Goal: Information Seeking & Learning: Learn about a topic

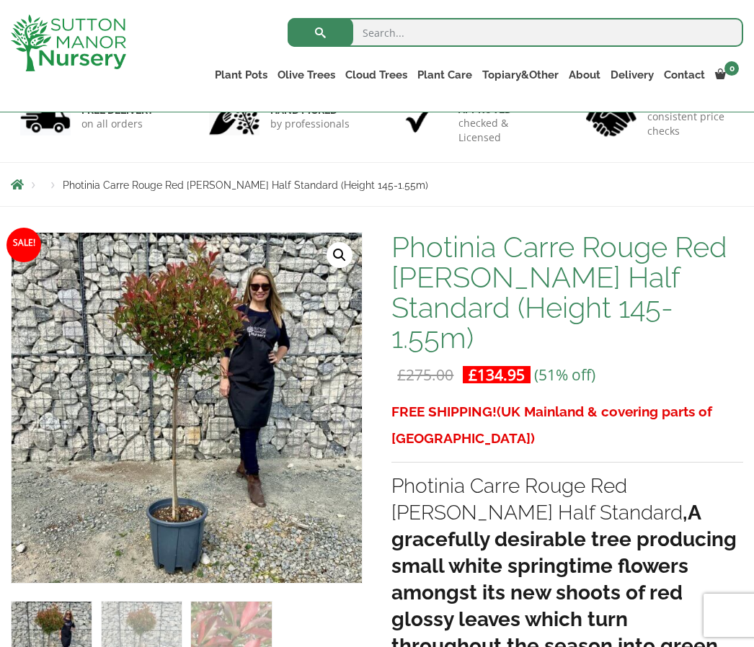
scroll to position [107, 0]
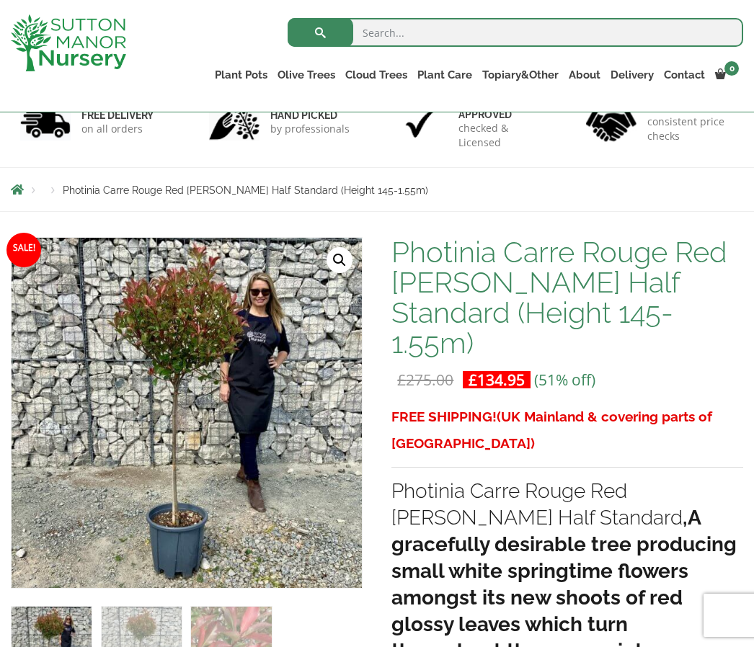
click at [423, 32] on input "search" at bounding box center [516, 32] width 456 height 29
type input "Photinia topiary"
click at [320, 32] on button "submit" at bounding box center [321, 32] width 66 height 29
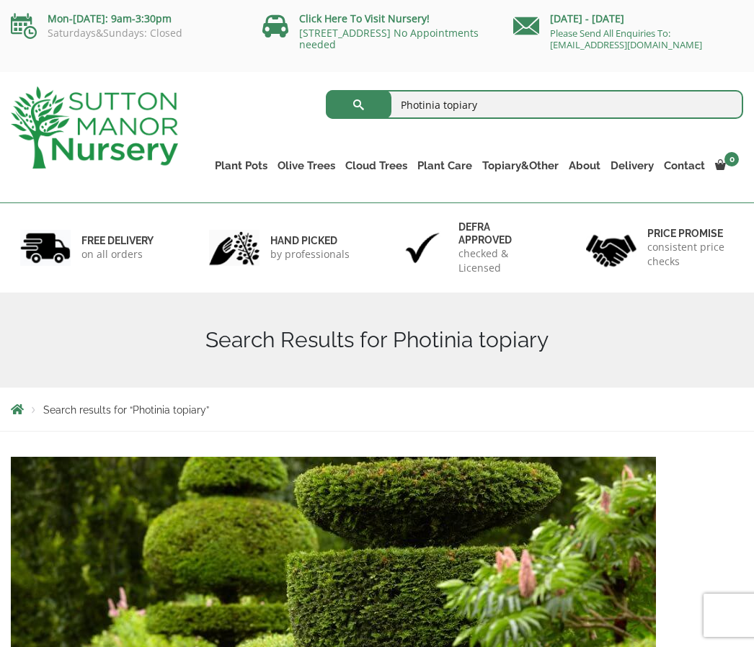
click at [484, 112] on input "Photinia topiary" at bounding box center [535, 104] width 418 height 29
type input "Photinia"
click at [358, 105] on button "submit" at bounding box center [359, 104] width 66 height 29
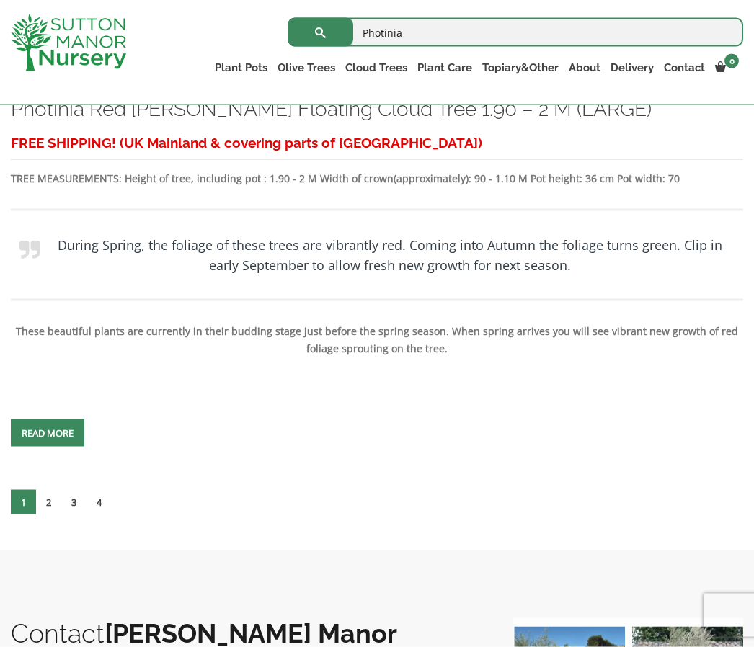
scroll to position [7500, 0]
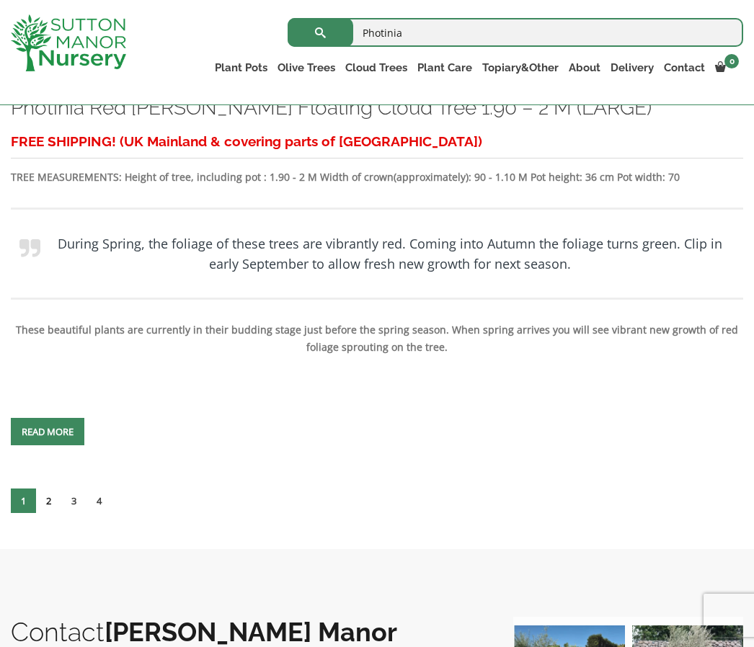
click at [56, 513] on link "2" at bounding box center [48, 501] width 25 height 25
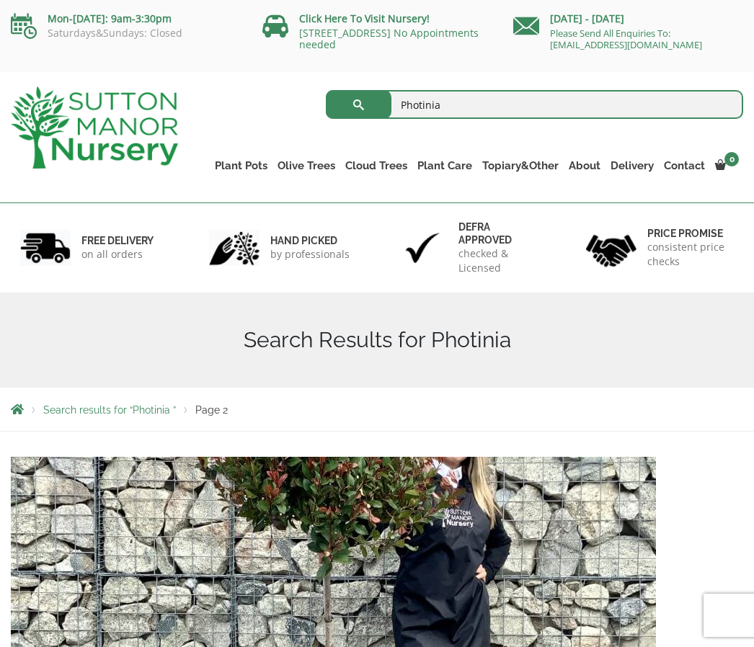
click at [467, 106] on input "Photinia" at bounding box center [535, 104] width 418 height 29
type input "Photinia half standard"
click at [358, 105] on button "submit" at bounding box center [359, 104] width 66 height 29
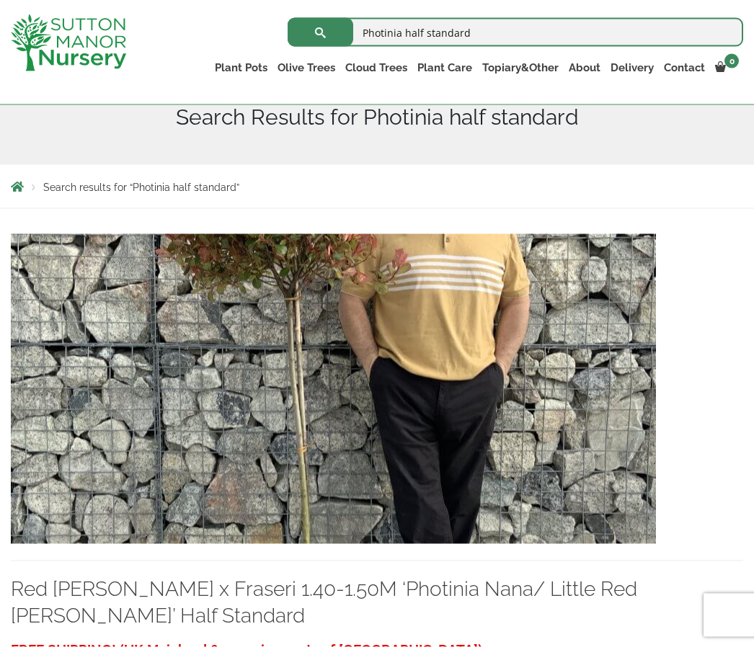
scroll to position [197, 0]
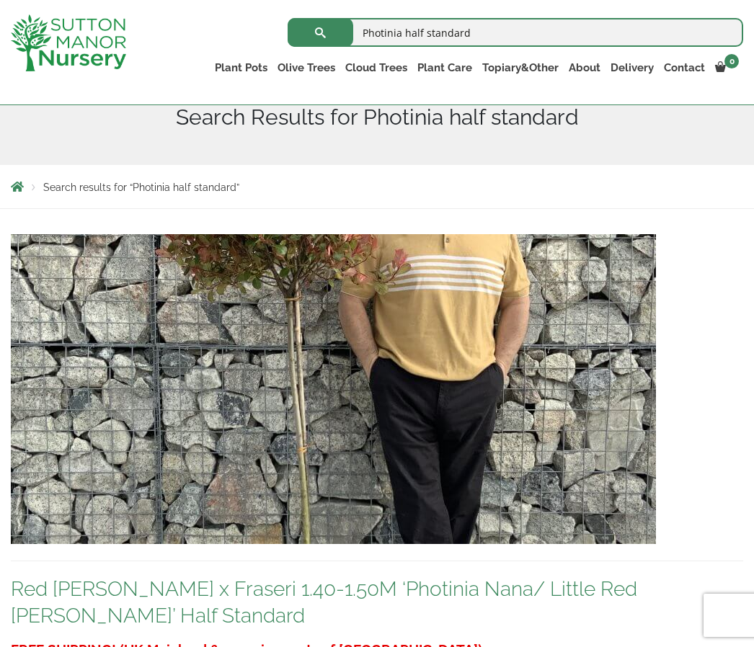
click at [334, 590] on link "Red Robin x Fraseri 1.40-1.50M ‘Photinia Nana/ Little Red Robin’ Half Standard" at bounding box center [324, 602] width 626 height 50
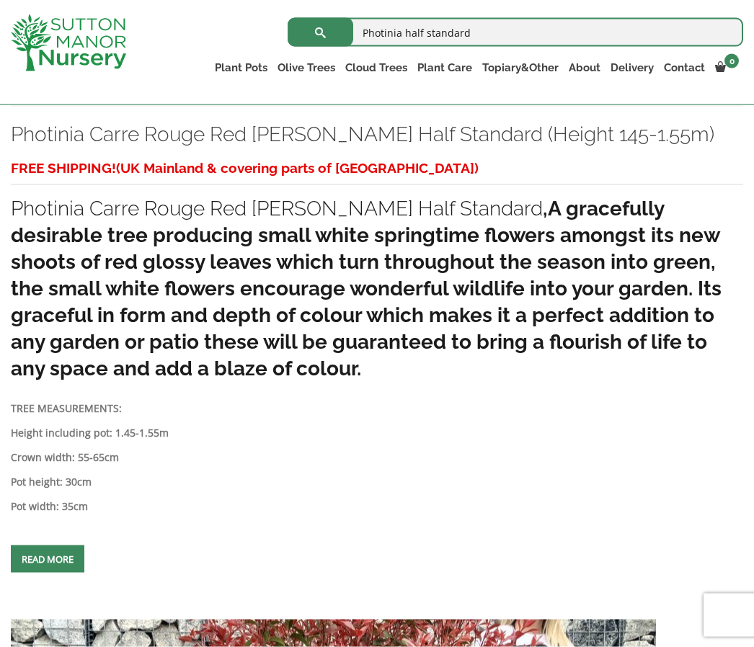
scroll to position [2718, 0]
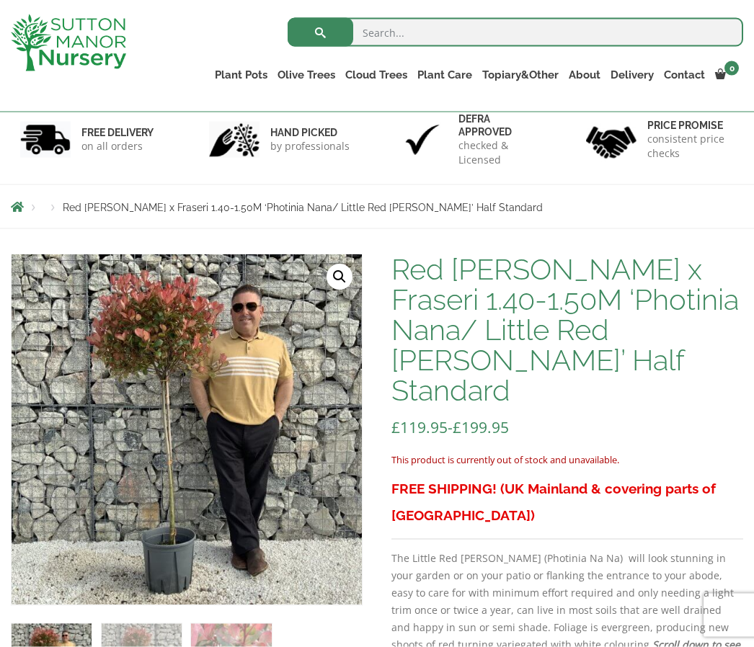
scroll to position [121, 0]
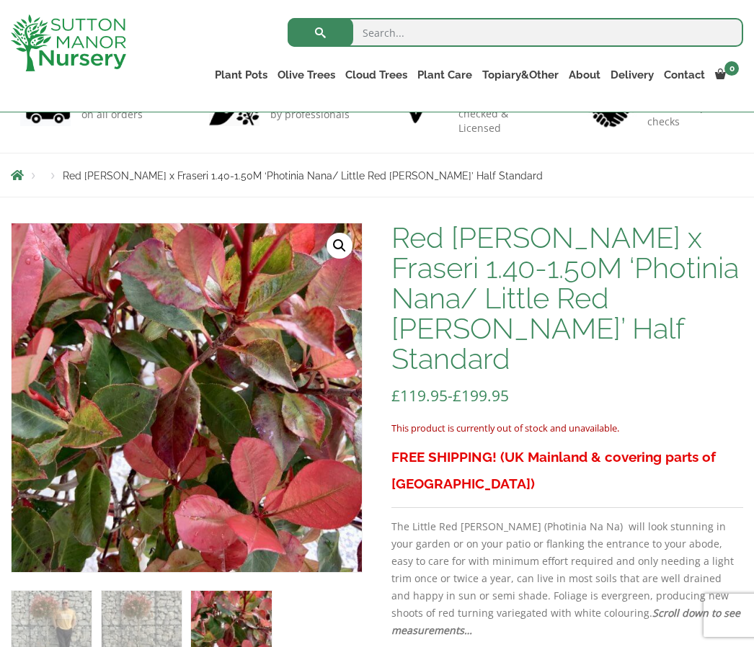
click at [307, 647] on ol at bounding box center [187, 622] width 352 height 99
click at [336, 226] on img at bounding box center [372, 583] width 721 height 721
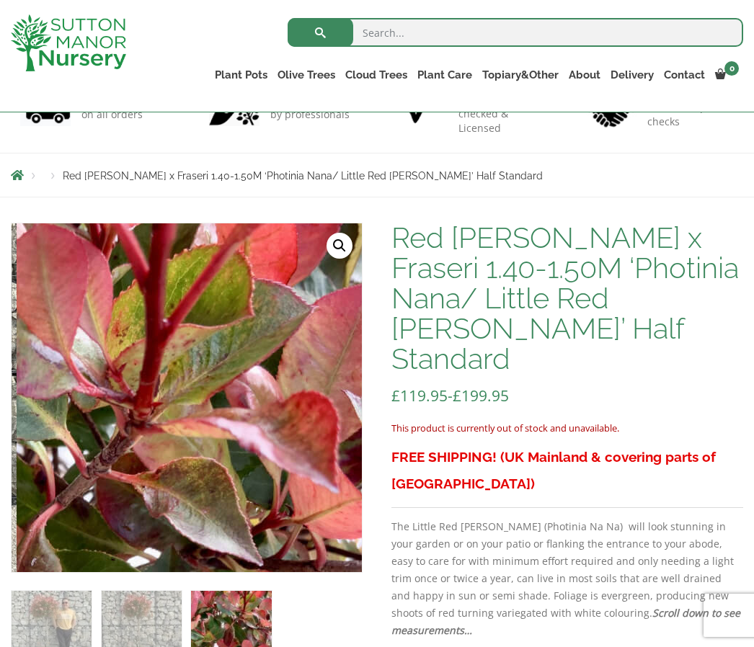
click at [32, 161] on div "Products Red Robin x Fraseri 1.40-1.50M ‘Photinia Nana/ Little Red Robin’ Half …" at bounding box center [377, 175] width 754 height 43
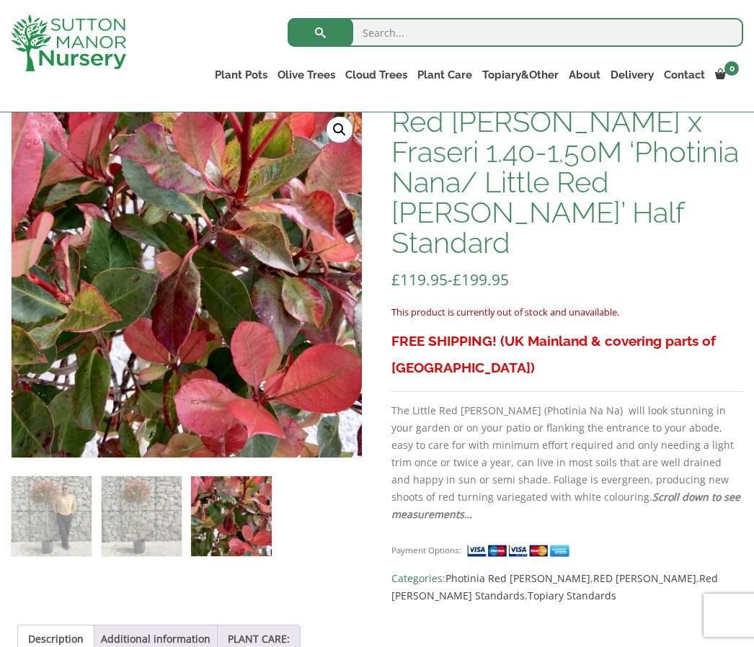
scroll to position [0, 0]
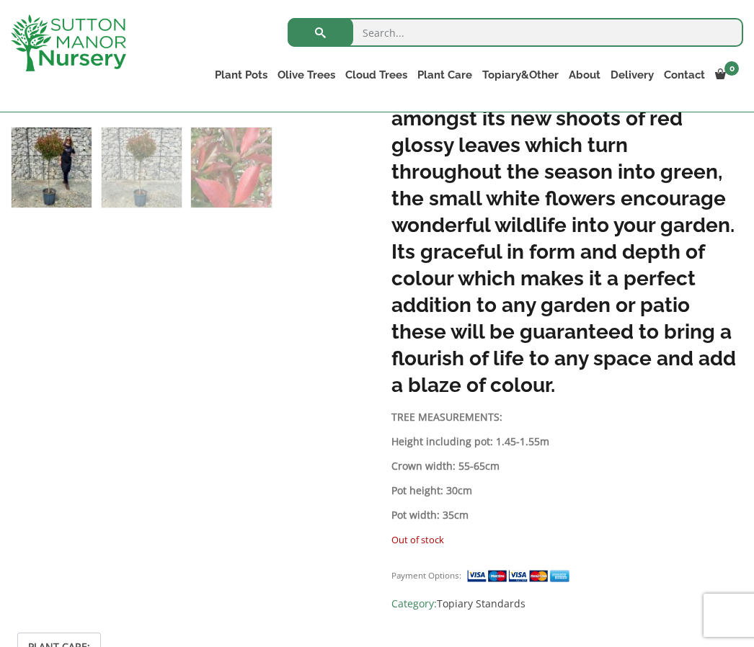
scroll to position [641, 0]
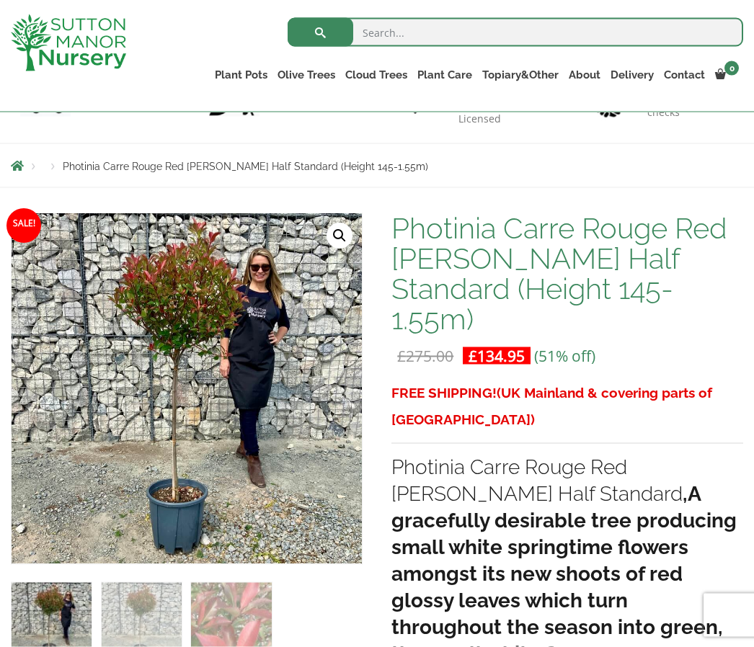
scroll to position [0, 0]
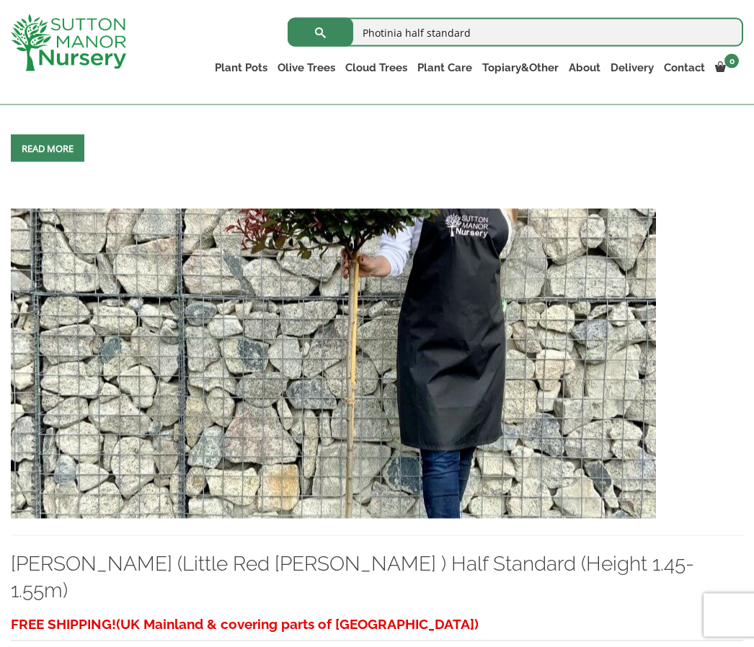
scroll to position [1421, 0]
click at [301, 411] on img at bounding box center [333, 363] width 645 height 310
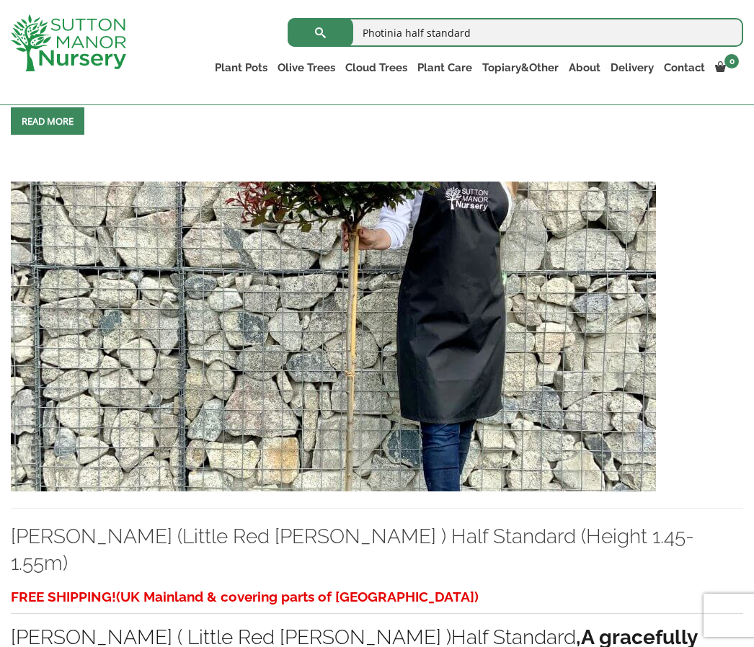
scroll to position [1473, 0]
